Goal: Find specific page/section: Find specific page/section

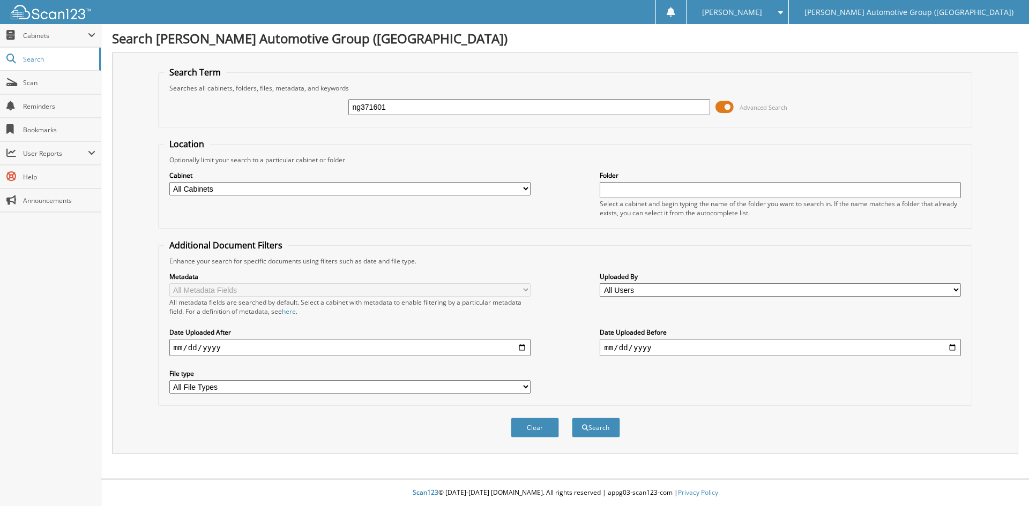
drag, startPoint x: 361, startPoint y: 111, endPoint x: 320, endPoint y: 117, distance: 41.2
click at [320, 117] on div "ng371601 Advanced Search" at bounding box center [565, 107] width 803 height 29
type input "NG371601"
click at [601, 431] on button "Search" at bounding box center [596, 428] width 48 height 20
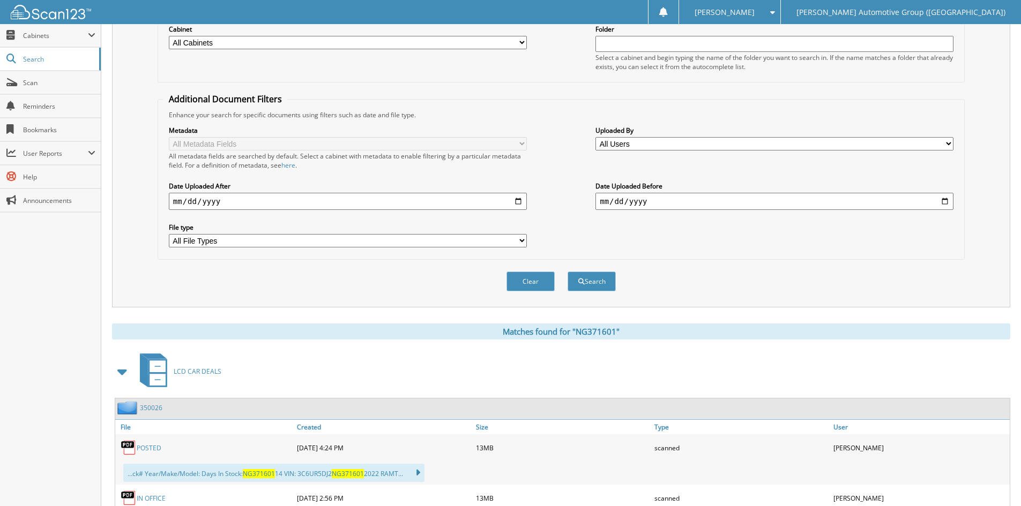
scroll to position [322, 0]
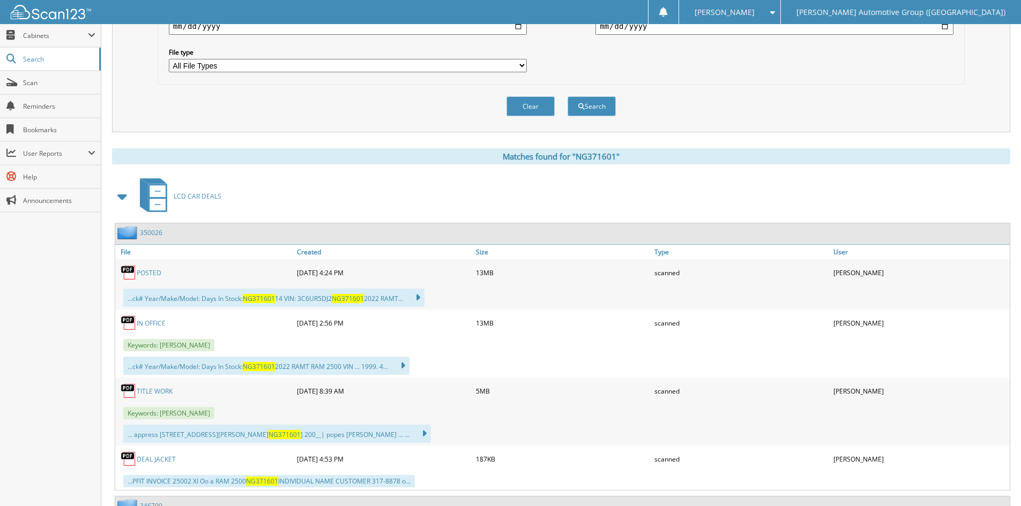
click at [153, 233] on link "350026" at bounding box center [151, 232] width 23 height 9
